Goal: Task Accomplishment & Management: Manage account settings

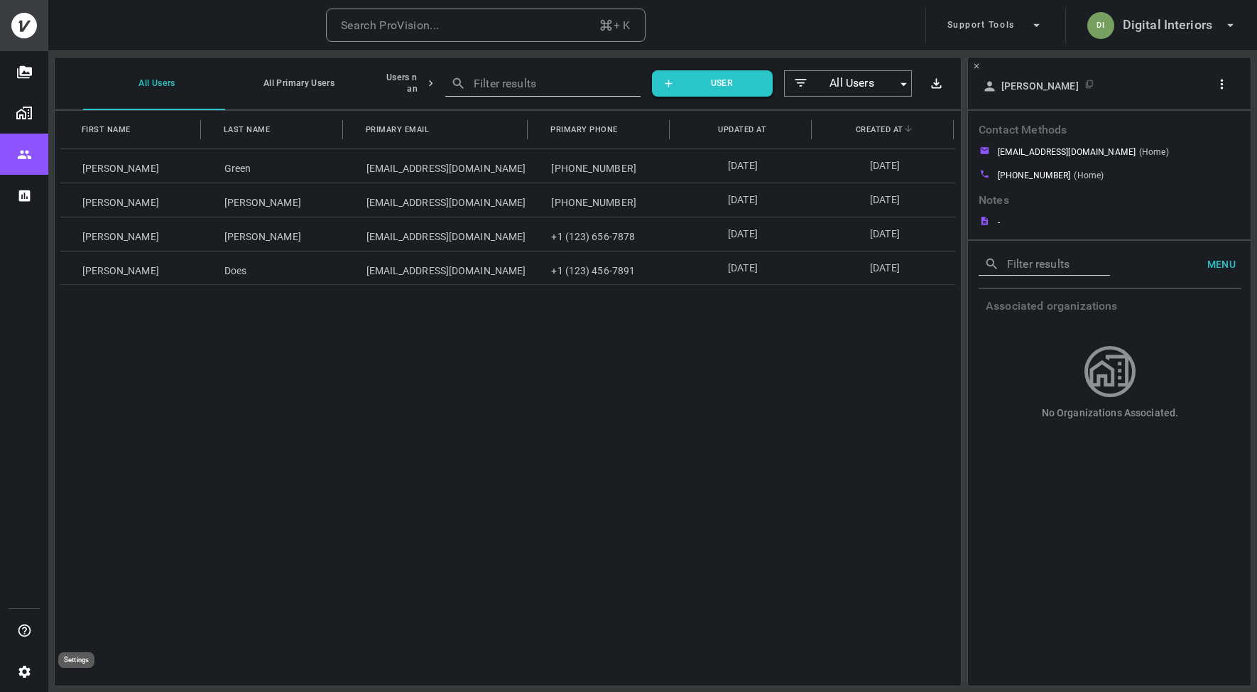
click at [16, 673] on button "Settings" at bounding box center [24, 671] width 48 height 41
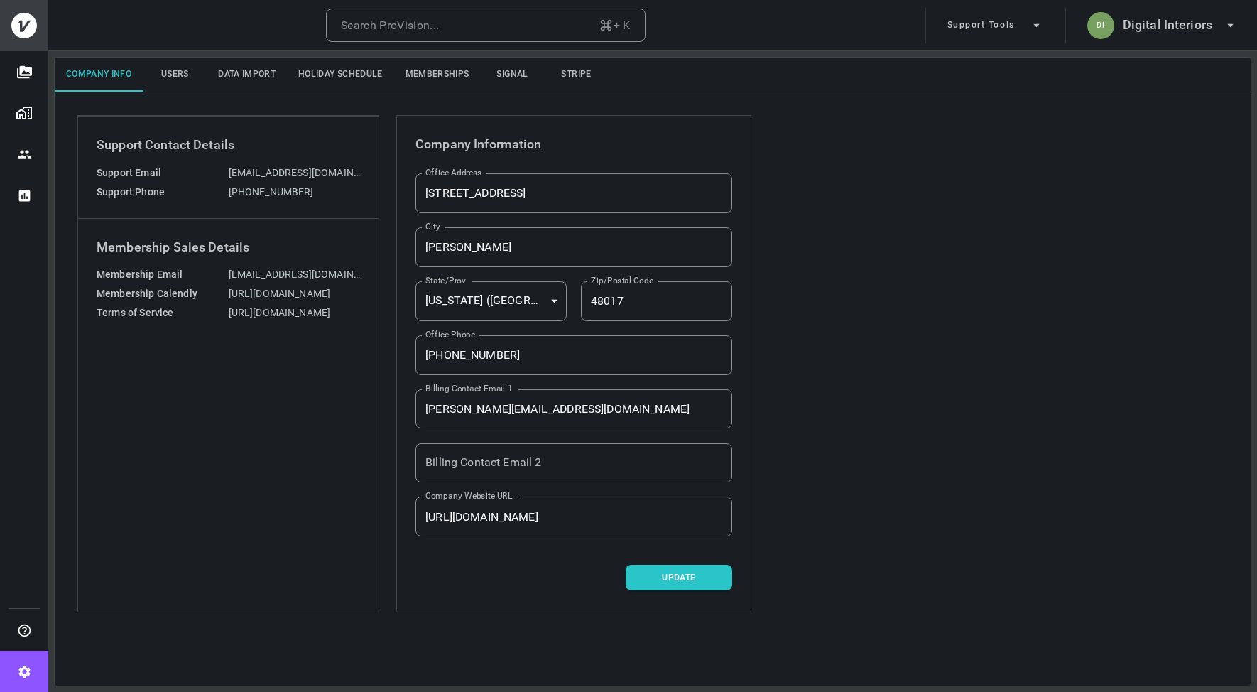
click at [413, 74] on button "Memberships" at bounding box center [437, 75] width 87 height 34
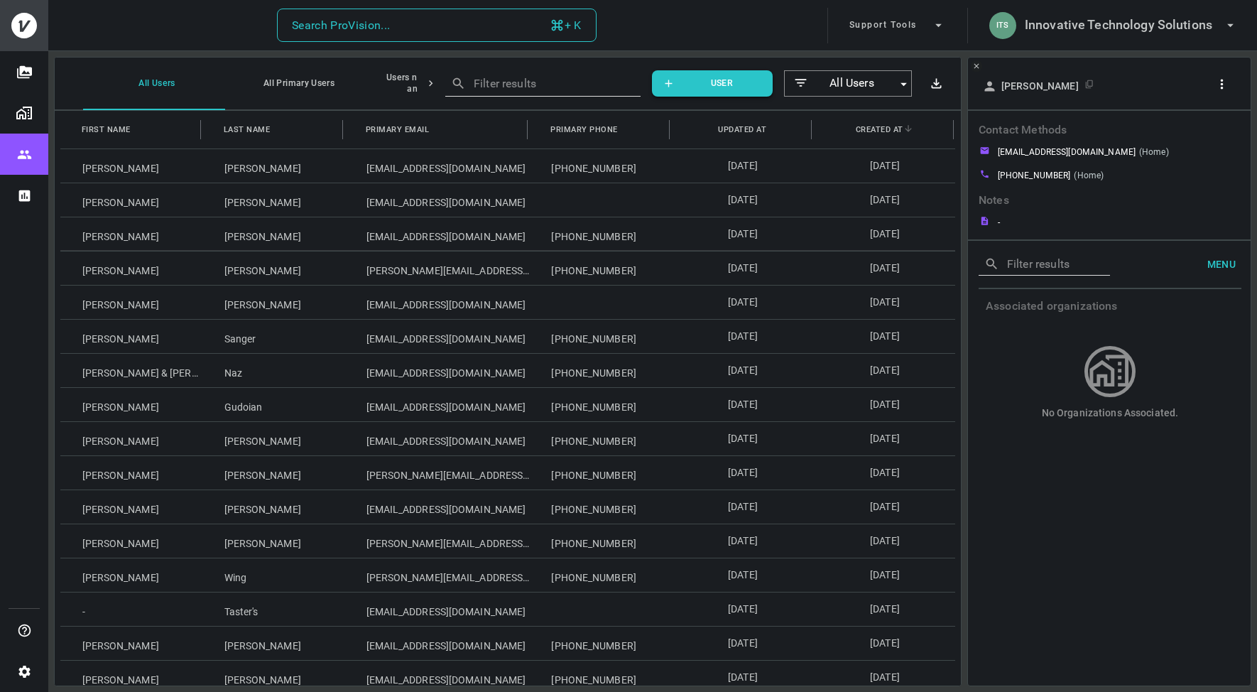
click at [429, 32] on button "Search ProVision... + K" at bounding box center [437, 26] width 320 height 34
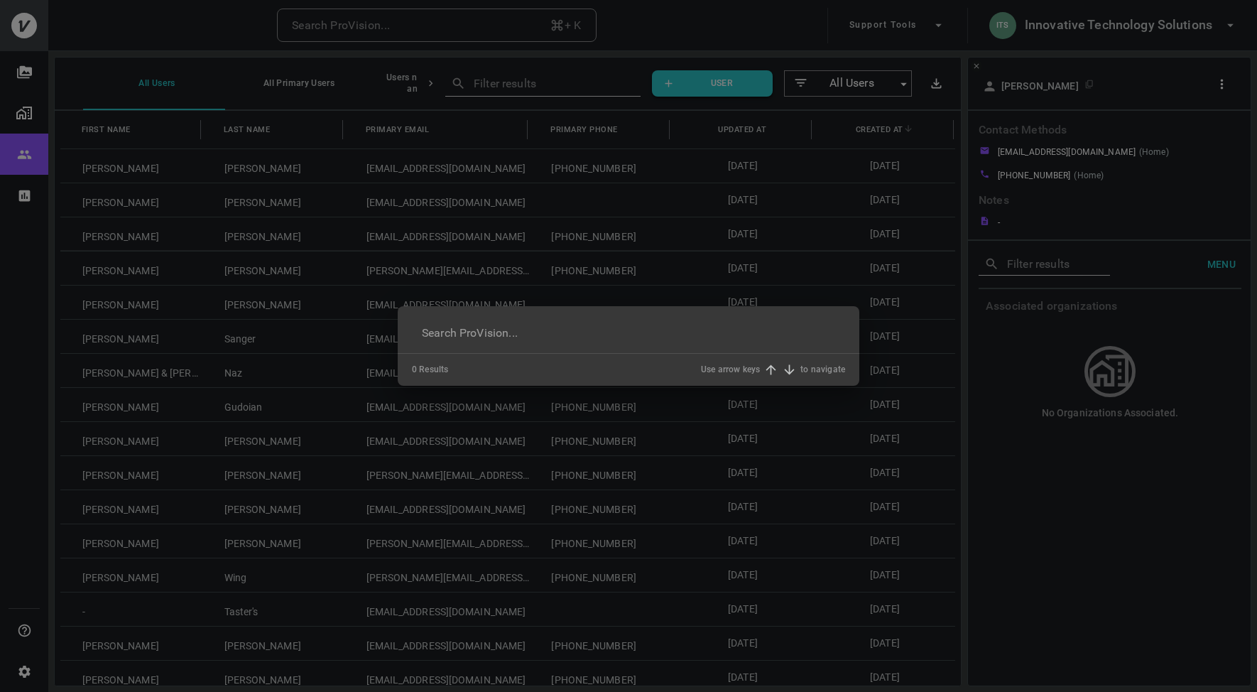
click at [1115, 17] on div "​ 0 Results Use arrow keys to navigate" at bounding box center [628, 346] width 1257 height 692
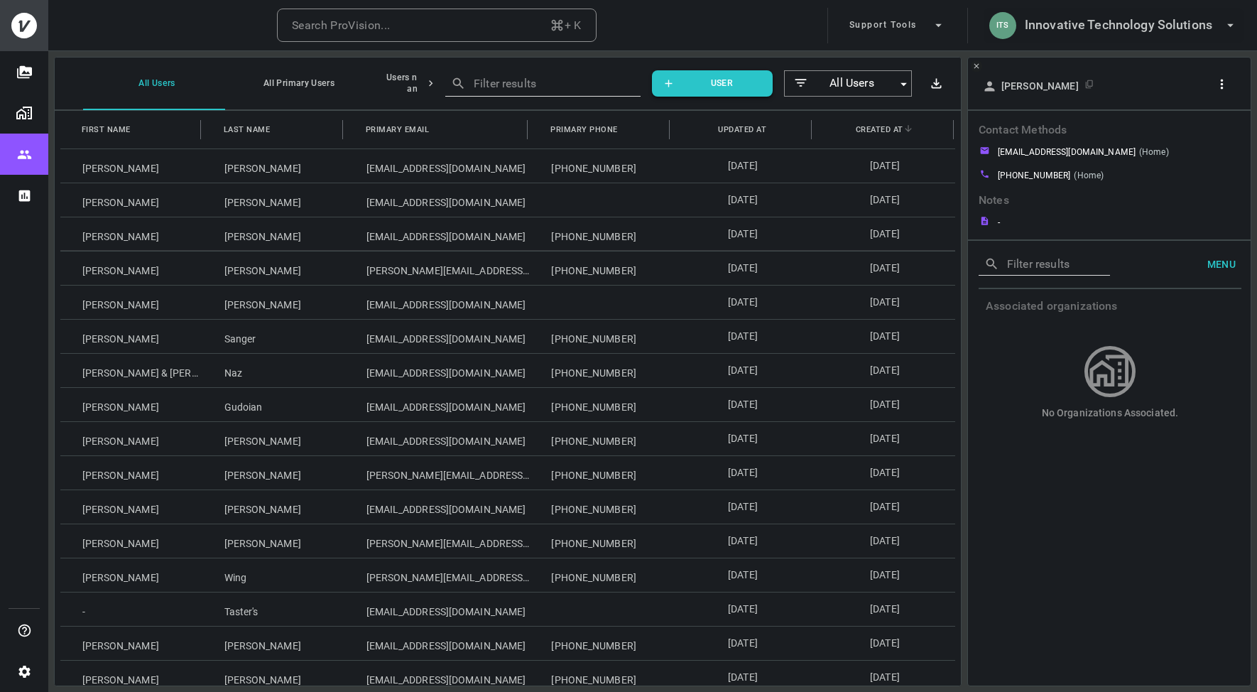
click at [1115, 31] on h6 "Innovative Technology Solutions" at bounding box center [1119, 25] width 188 height 21
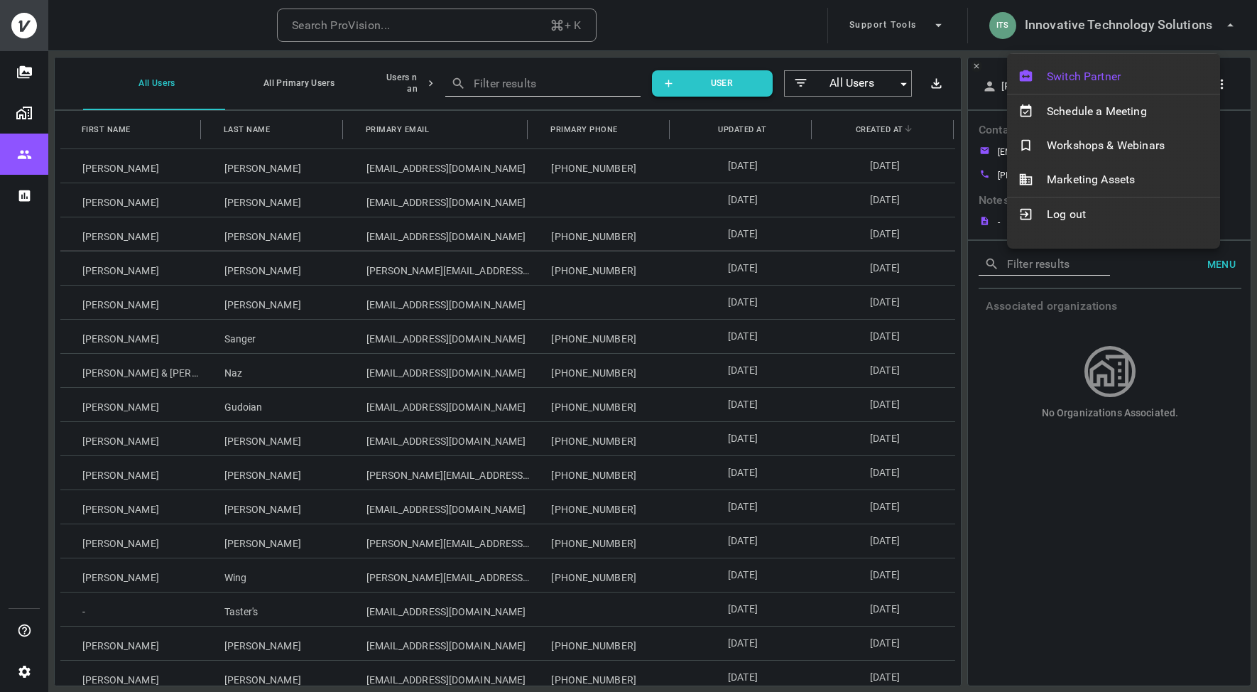
click at [1081, 72] on span "Switch Partner" at bounding box center [1128, 76] width 162 height 17
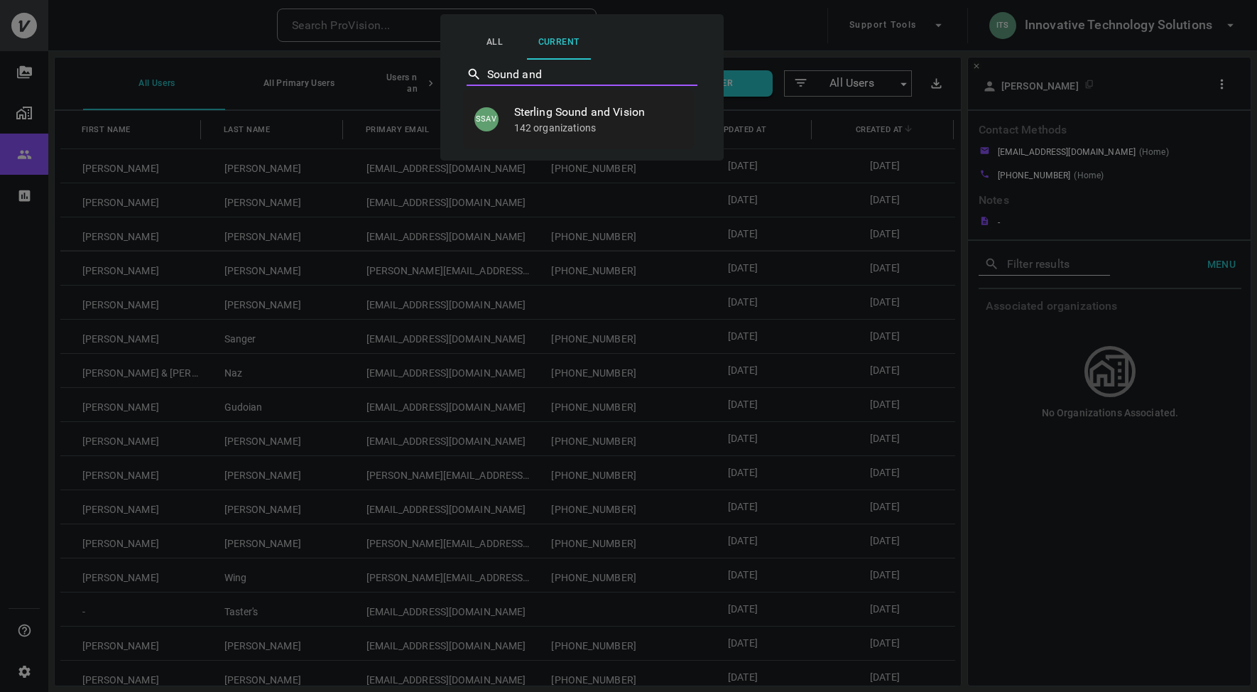
type input "Sterling Sound and Vision"
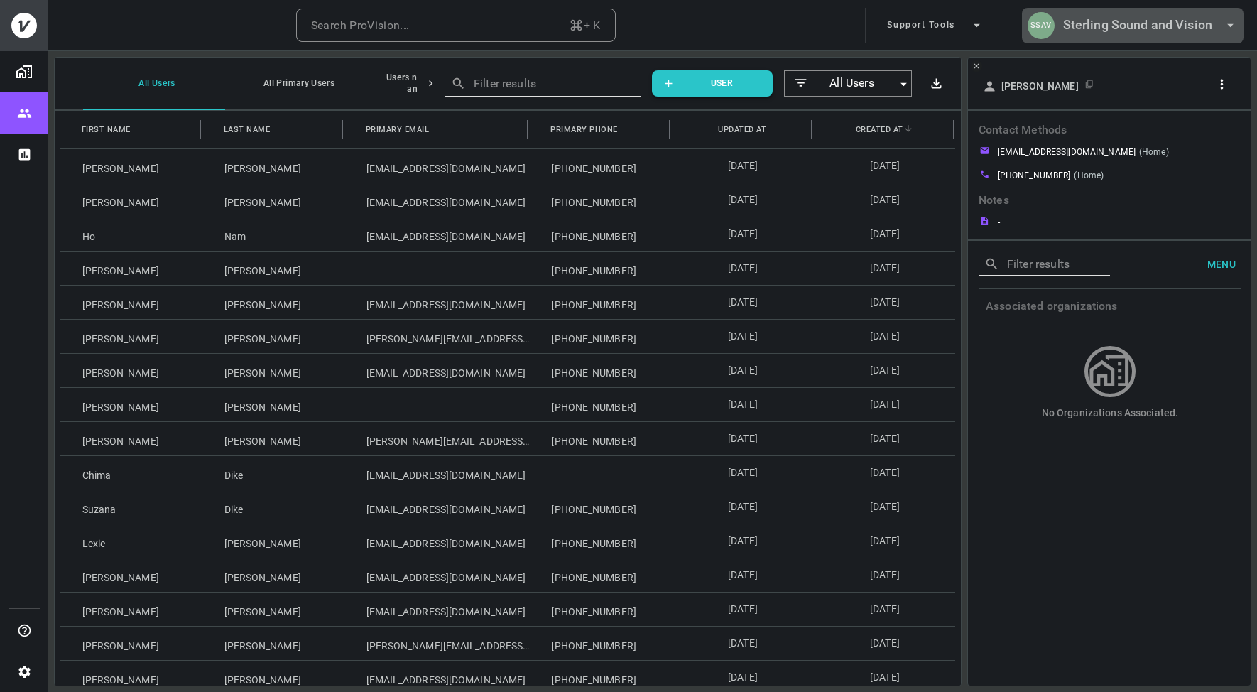
click at [1158, 33] on h6 "Sterling Sound and Vision" at bounding box center [1137, 25] width 149 height 21
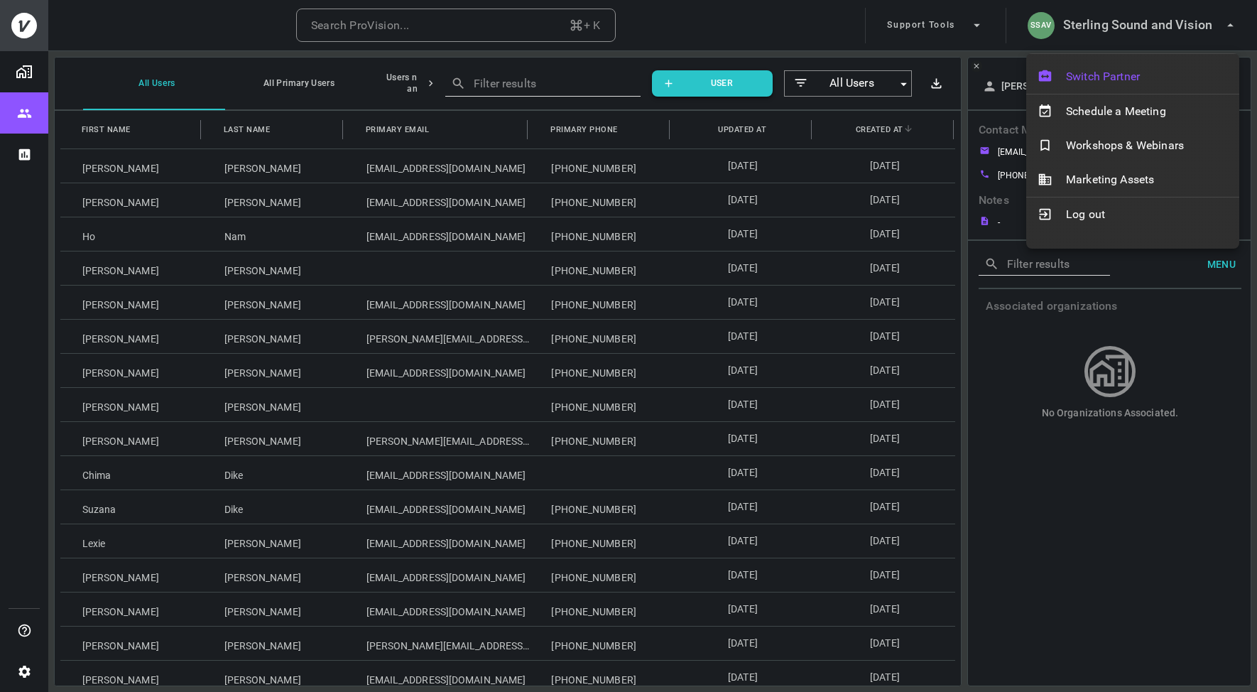
click at [1121, 80] on span "Switch Partner" at bounding box center [1147, 76] width 162 height 17
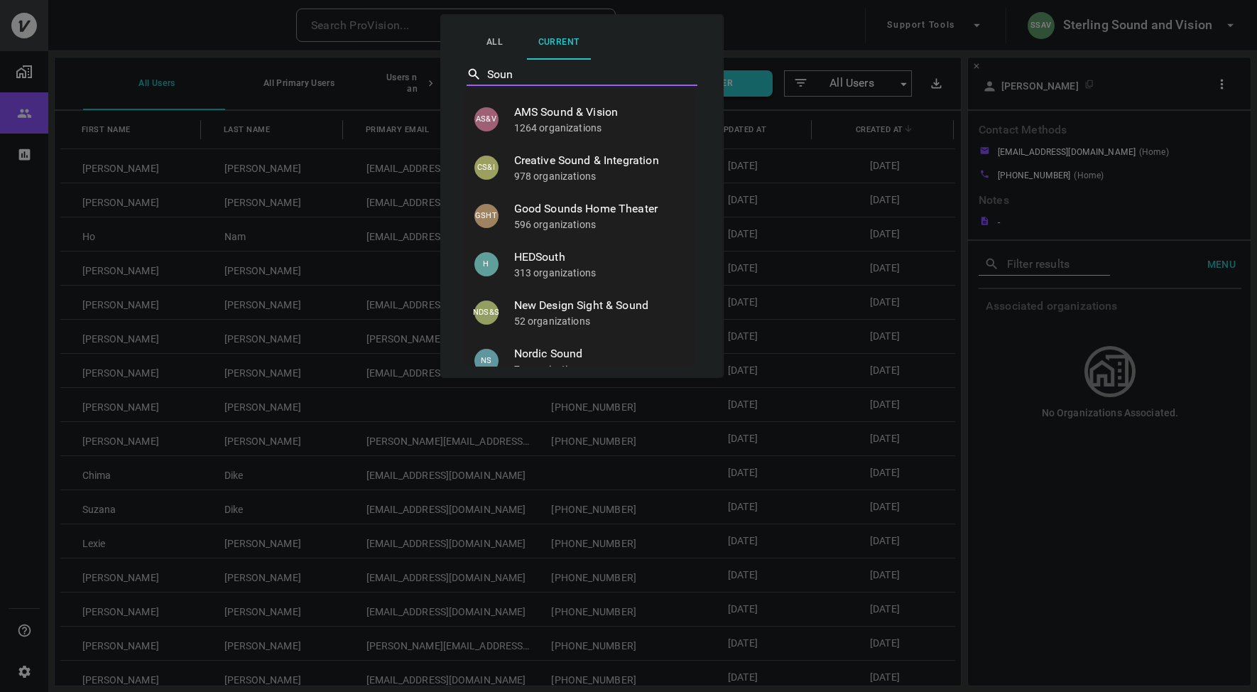
type input "Sound"
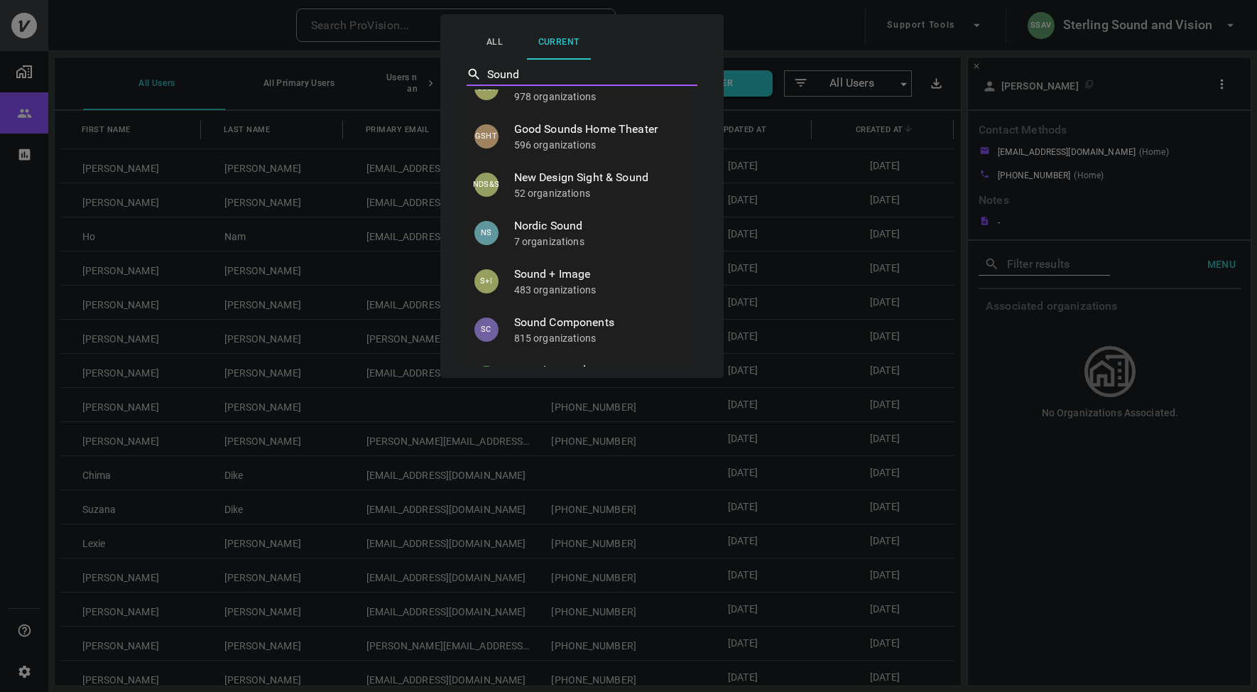
click at [578, 271] on span "Sound + Image" at bounding box center [598, 274] width 169 height 17
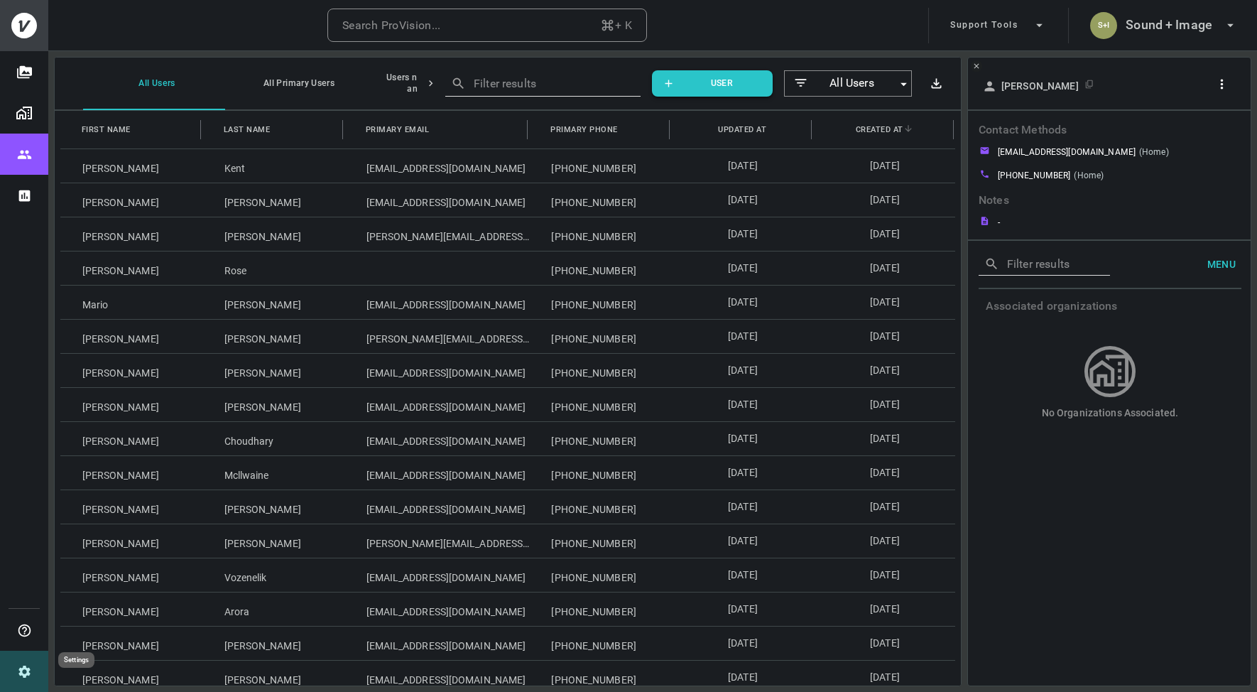
click at [25, 677] on icon "Settings" at bounding box center [24, 671] width 15 height 15
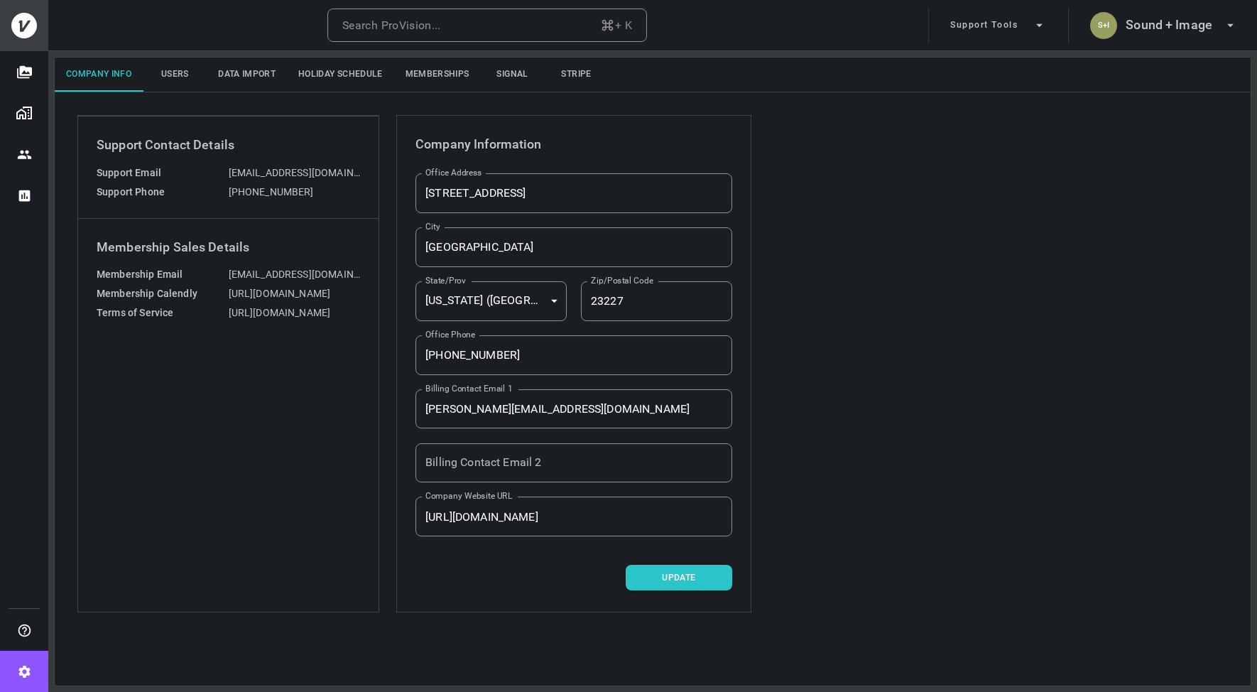
click at [423, 80] on button "Memberships" at bounding box center [437, 75] width 87 height 34
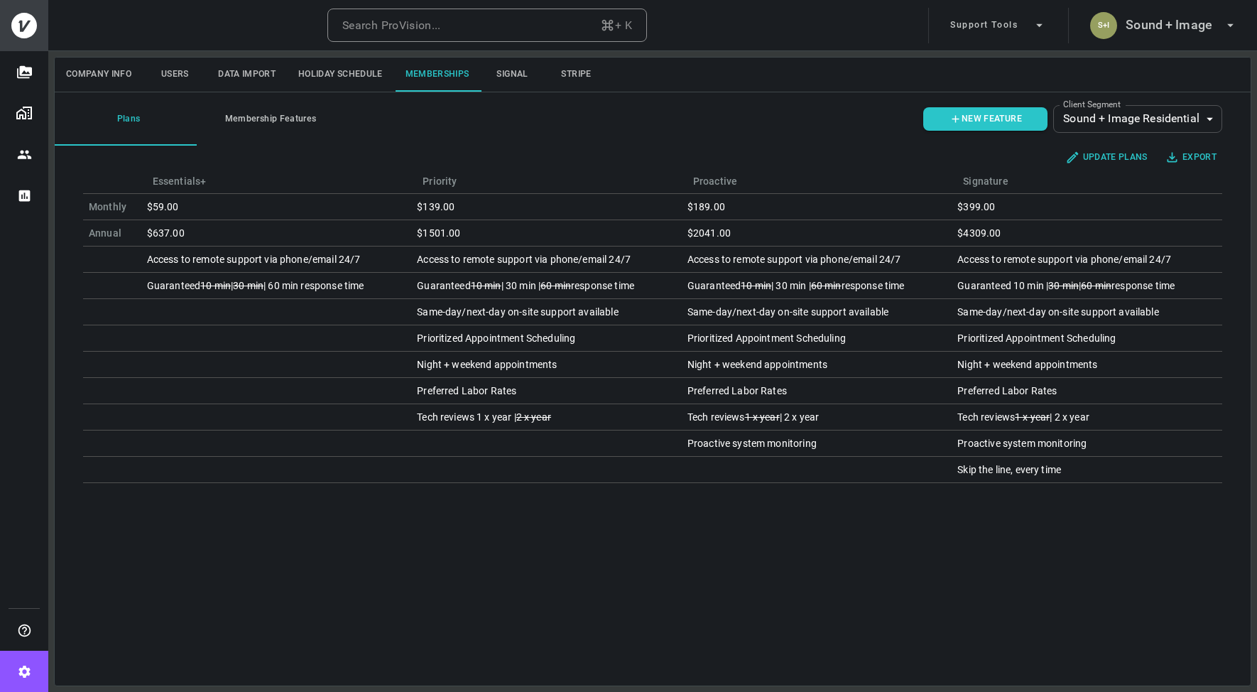
click at [1164, 123] on body "Search ProVision... + K Support Tools S+I Sound + Image Company Info Users Data…" at bounding box center [628, 346] width 1257 height 692
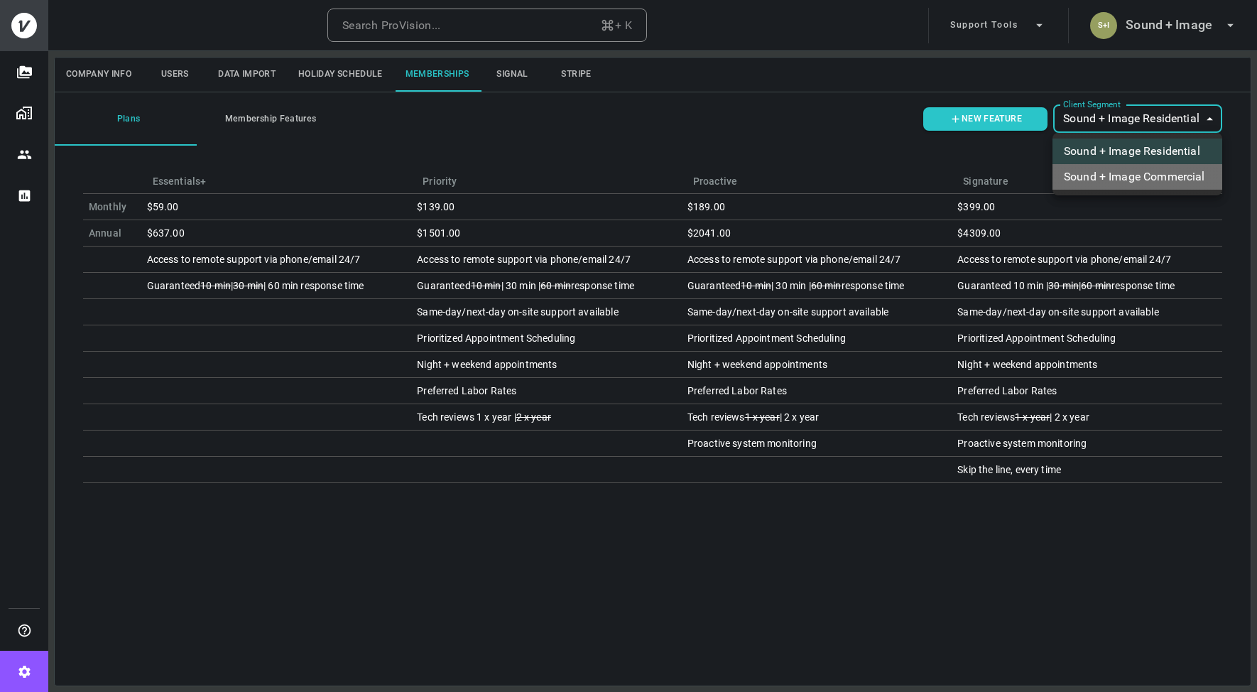
click at [1137, 174] on li "Sound + Image Commercial" at bounding box center [1138, 177] width 170 height 26
type input "ovbid-9de7eb1c-22c4-4905-aef4-31aaa76ed735"
